Goal: Obtain resource: Obtain resource

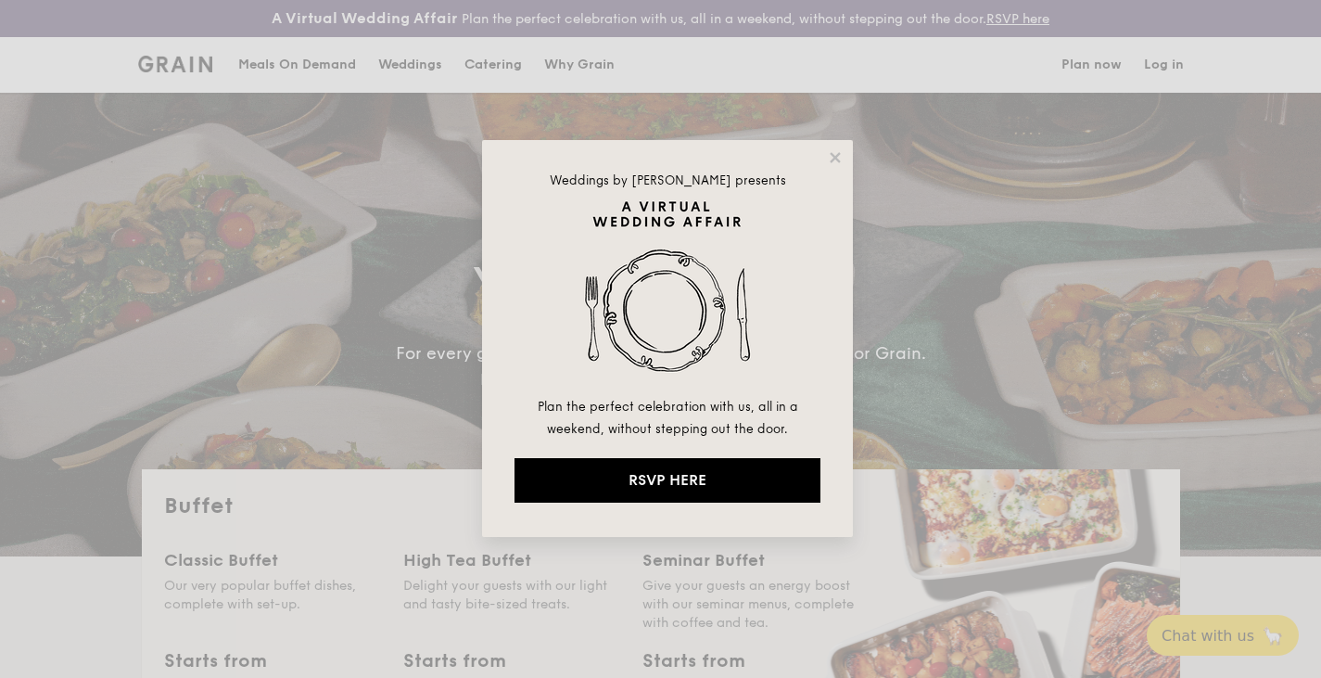
select select
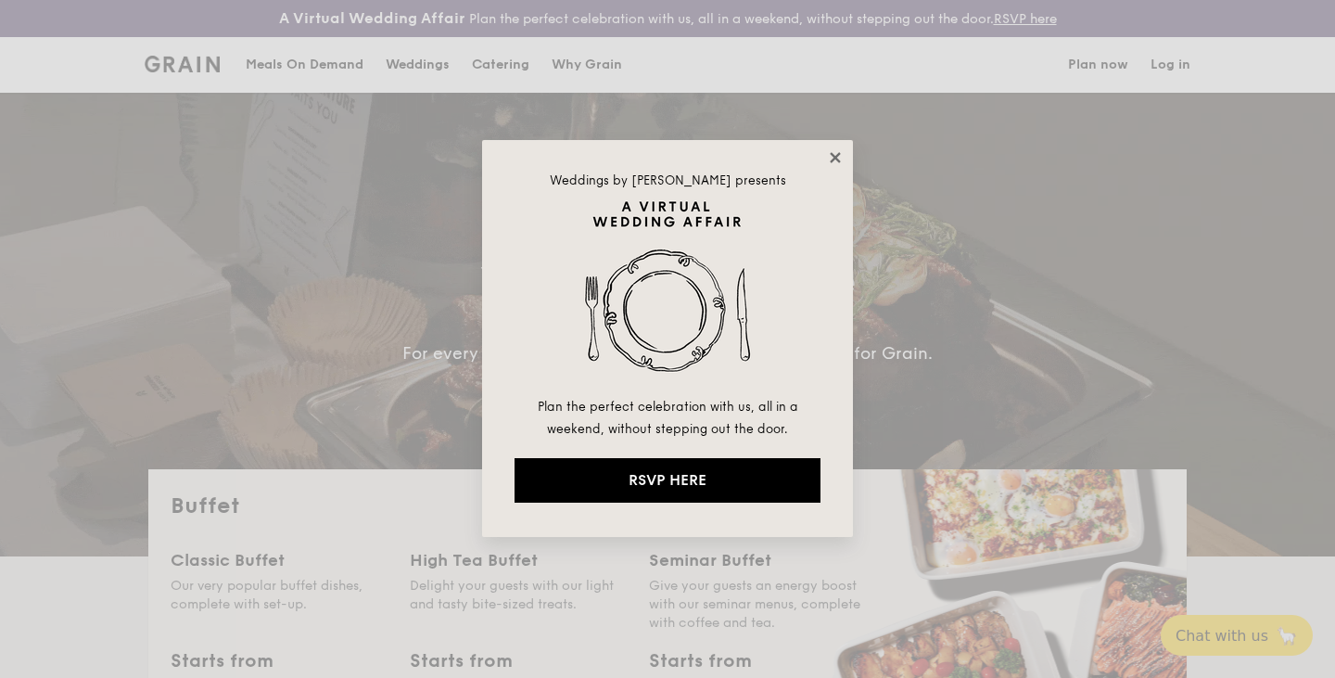
click at [836, 160] on icon at bounding box center [835, 157] width 17 height 17
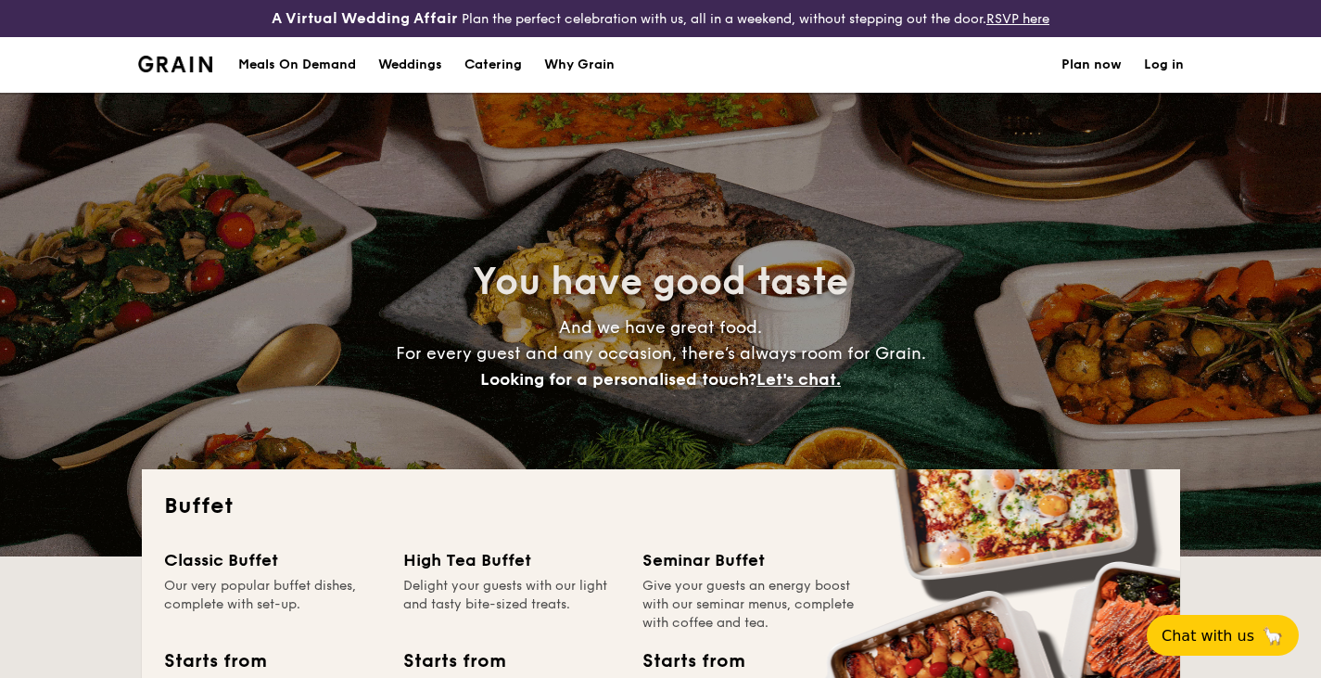
select select
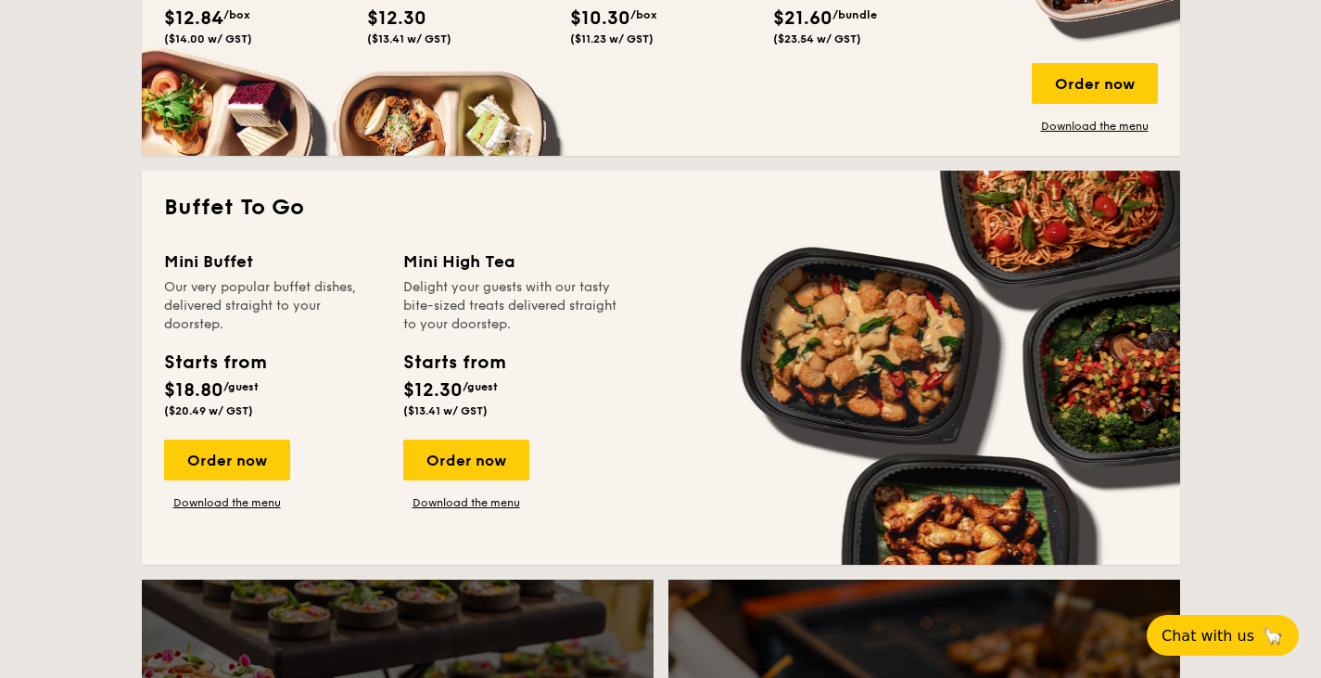
scroll to position [1236, 0]
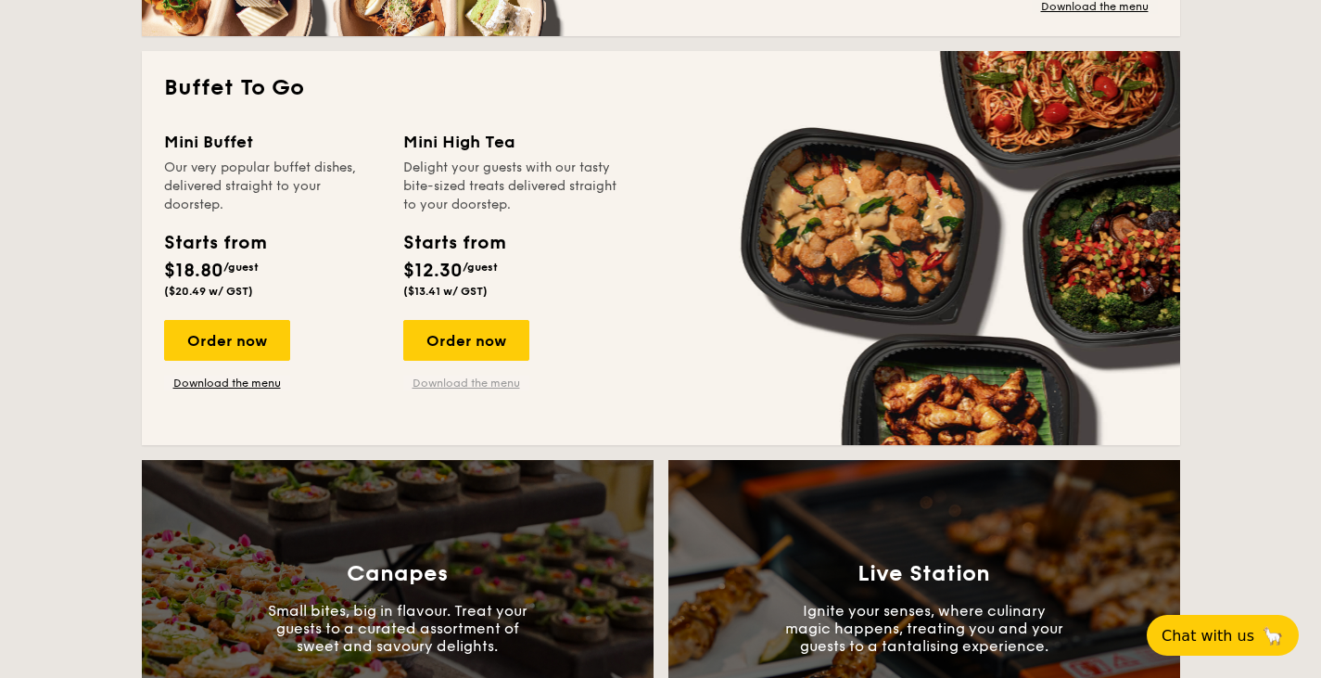
click at [492, 385] on link "Download the menu" at bounding box center [466, 382] width 126 height 15
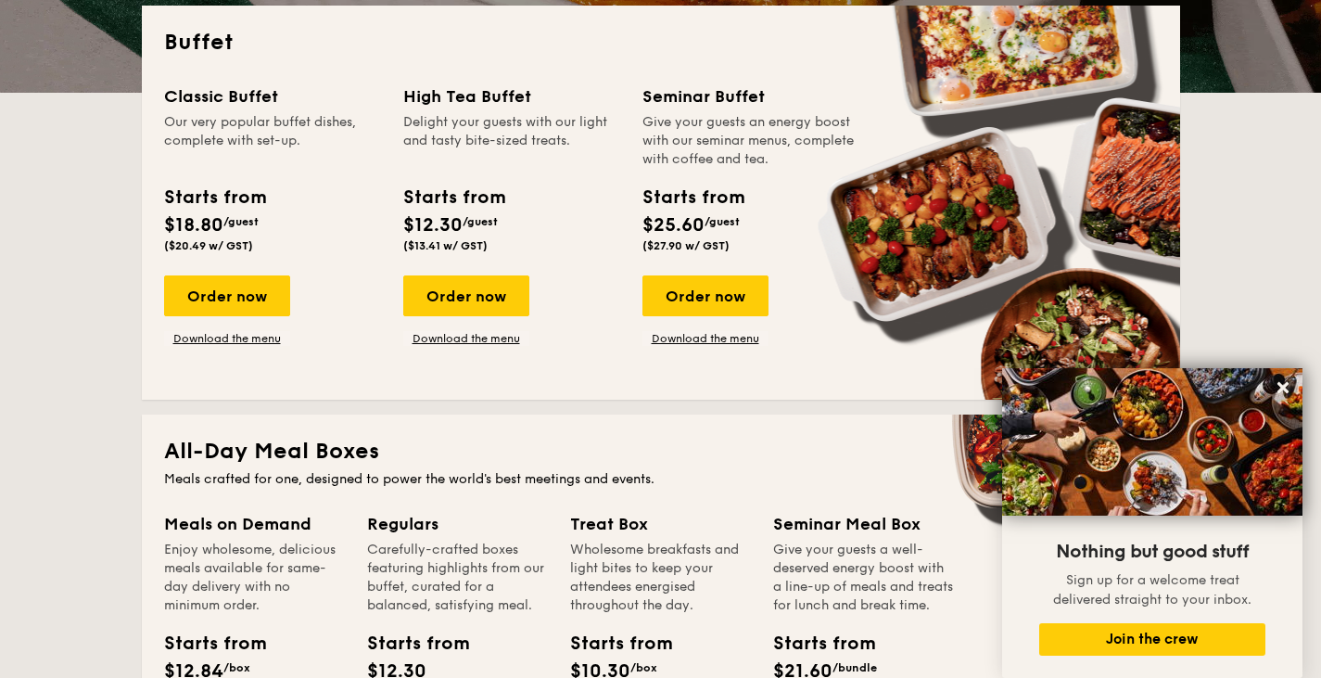
scroll to position [0, 0]
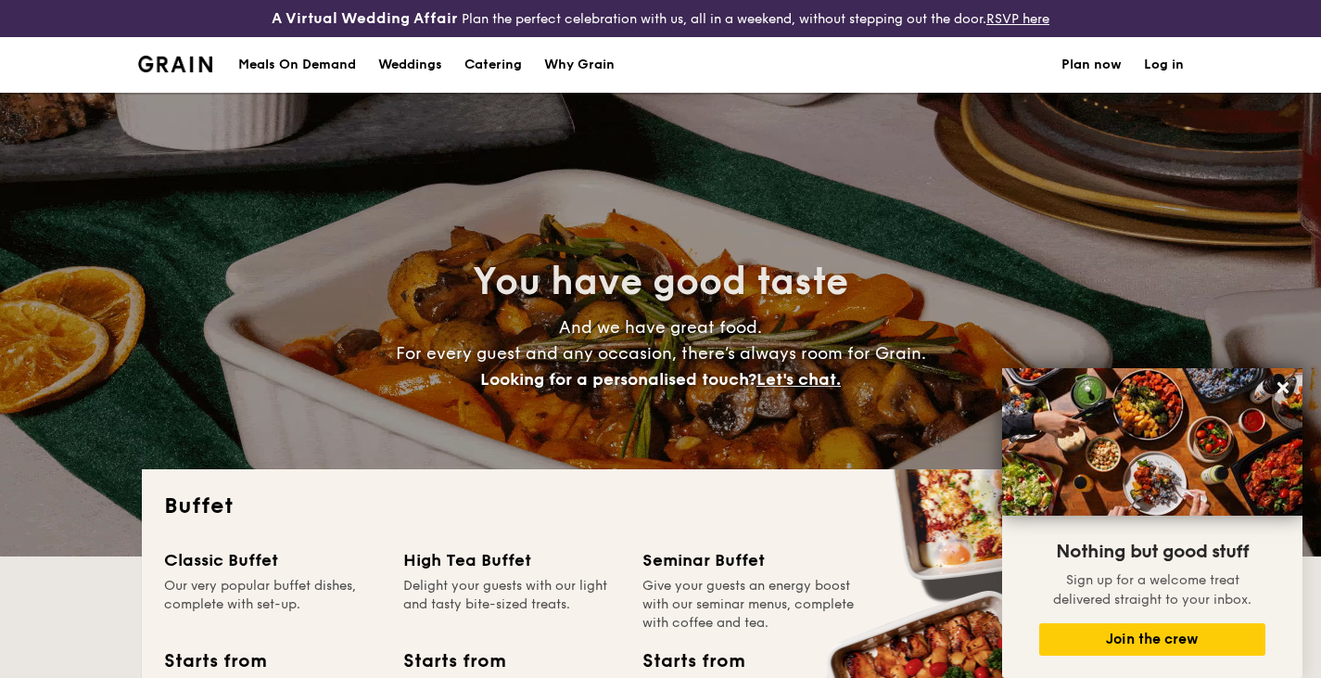
click at [384, 55] on div "Weddings" at bounding box center [410, 65] width 64 height 56
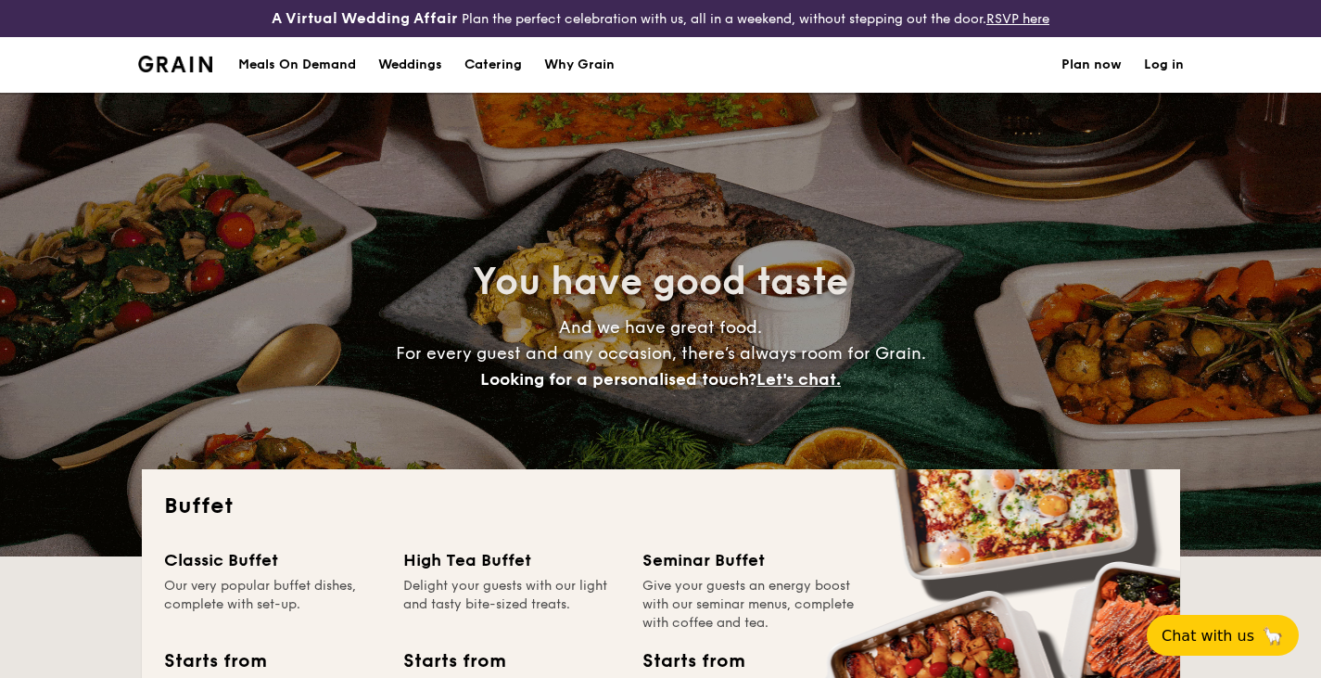
select select
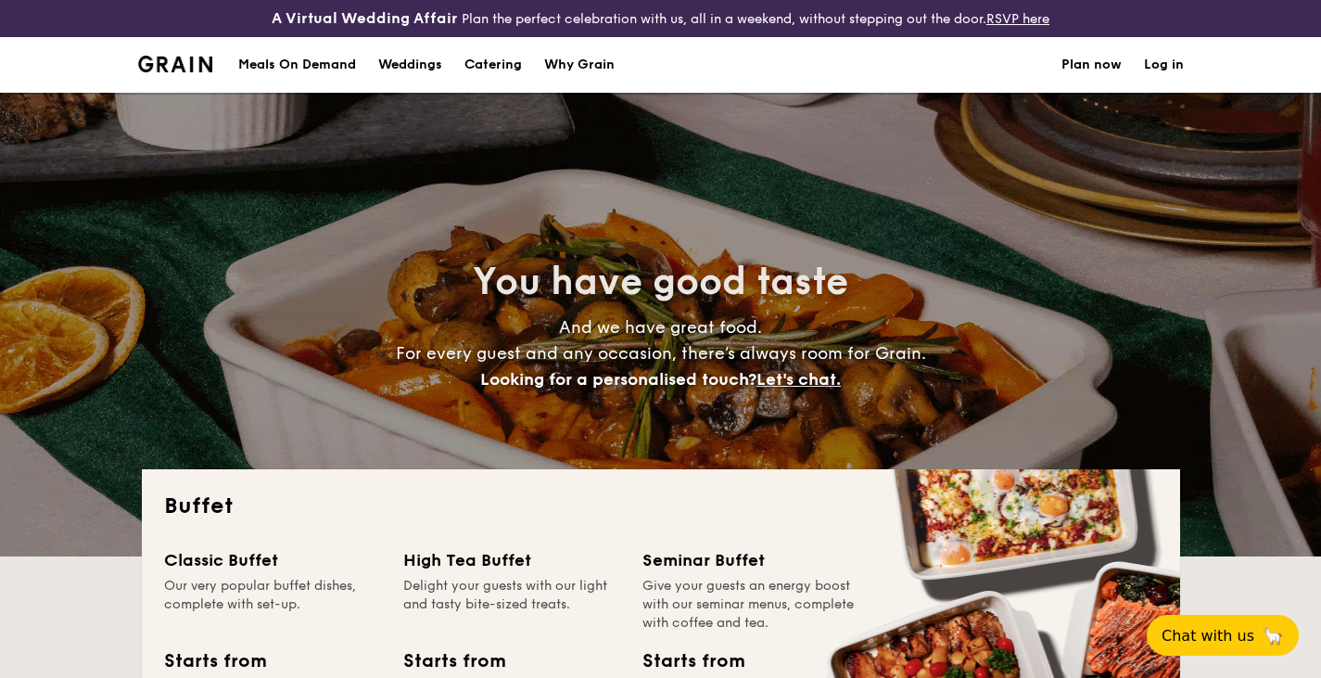
click at [998, 14] on link "RSVP here" at bounding box center [1017, 19] width 63 height 16
